Goal: Transaction & Acquisition: Purchase product/service

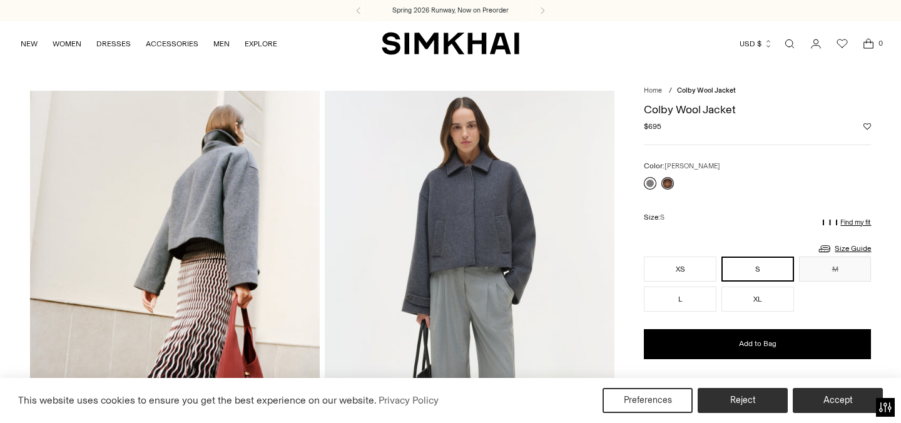
click at [649, 183] on link at bounding box center [650, 183] width 13 height 13
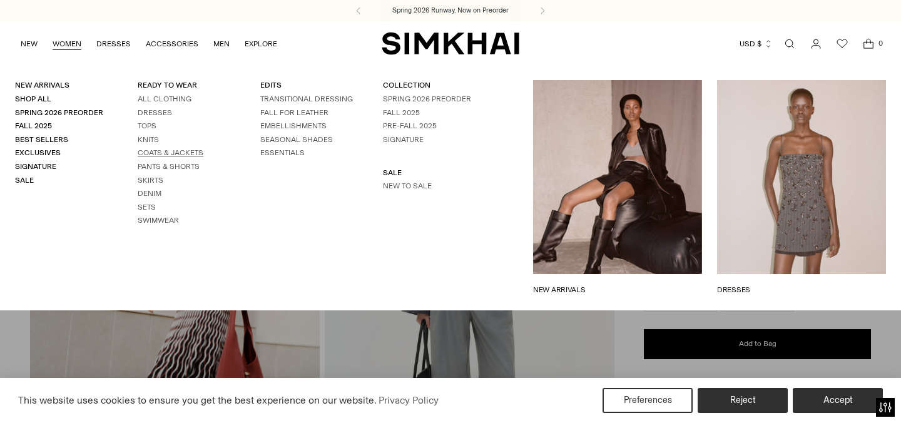
click at [167, 154] on link "Coats & Jackets" at bounding box center [171, 152] width 66 height 9
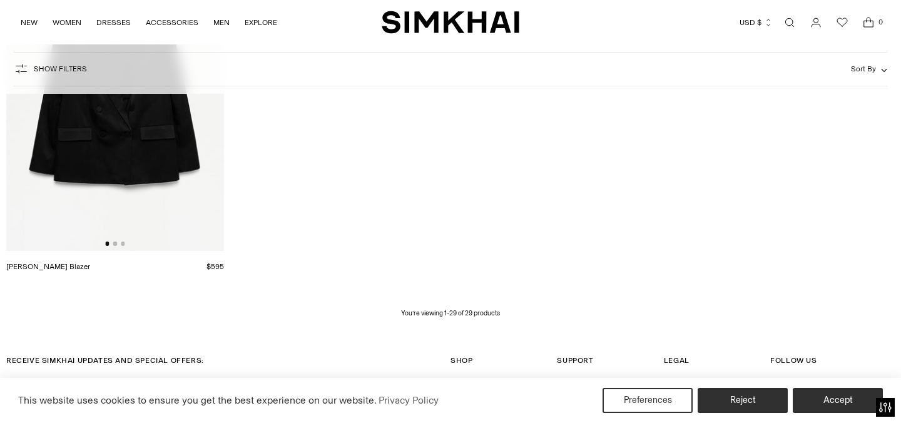
scroll to position [2993, 0]
